Goal: Find specific page/section: Find specific page/section

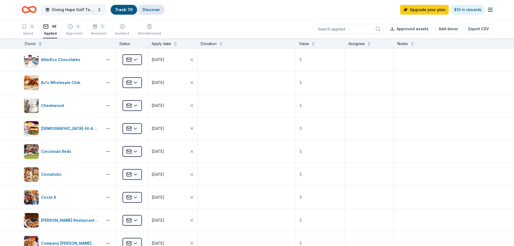
click at [147, 9] on link "Discover" at bounding box center [152, 9] width 18 height 5
click at [158, 10] on link "Discover" at bounding box center [152, 9] width 18 height 5
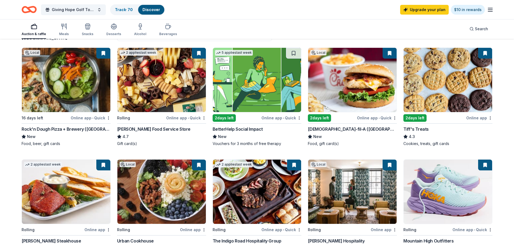
scroll to position [27, 0]
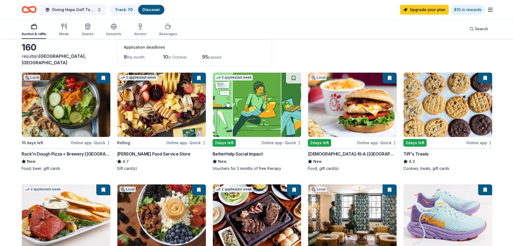
click at [249, 114] on img at bounding box center [257, 105] width 89 height 64
click at [120, 9] on link "Track · 70" at bounding box center [124, 9] width 18 height 5
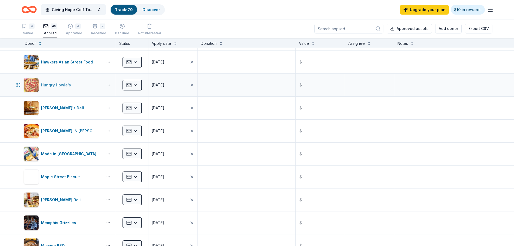
scroll to position [324, 0]
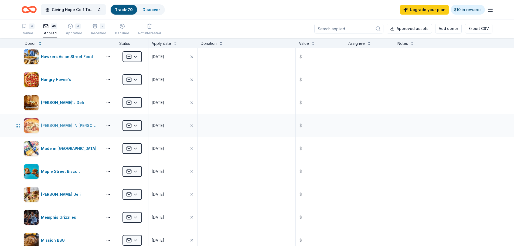
drag, startPoint x: 68, startPoint y: 126, endPoint x: 64, endPoint y: 131, distance: 6.4
click at [68, 126] on div "Jim 'N Nick's BBQ Restaurant" at bounding box center [71, 125] width 60 height 6
click at [49, 147] on div "Made in [GEOGRAPHIC_DATA]" at bounding box center [70, 148] width 58 height 6
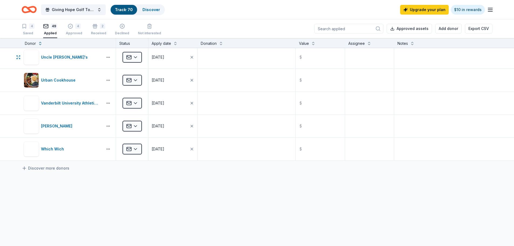
scroll to position [1028, 0]
